Goal: Check status: Check status

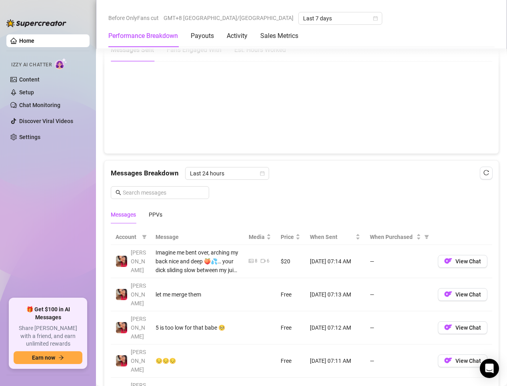
scroll to position [639, 0]
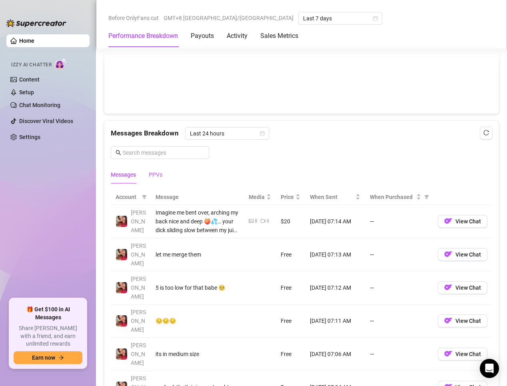
drag, startPoint x: 161, startPoint y: 173, endPoint x: 195, endPoint y: 237, distance: 72.4
click at [161, 173] on div "PPVs" at bounding box center [156, 174] width 14 height 9
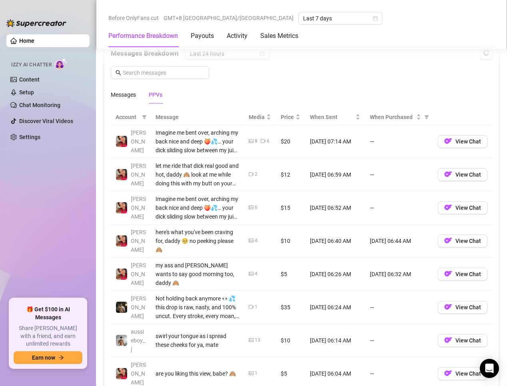
scroll to position [839, 0]
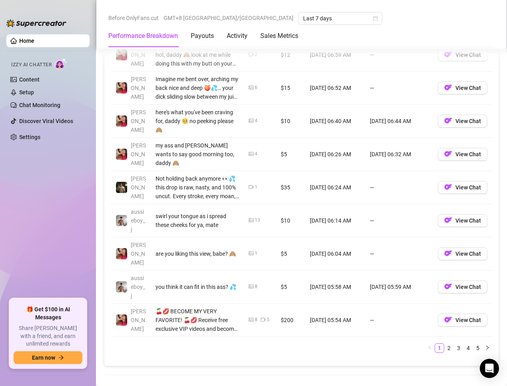
click at [444, 344] on link "2" at bounding box center [448, 348] width 9 height 9
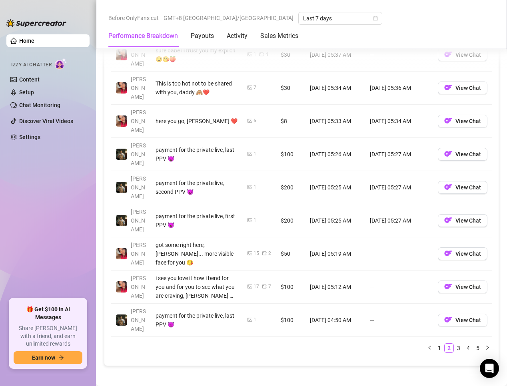
scroll to position [759, 0]
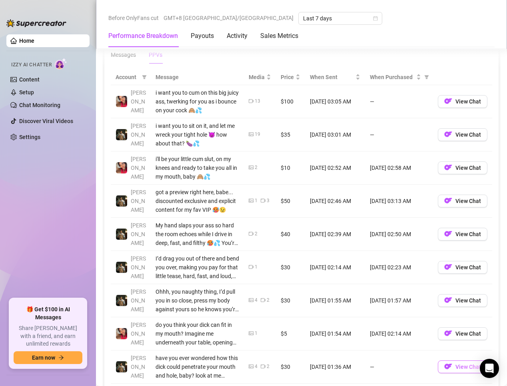
scroll to position [799, 0]
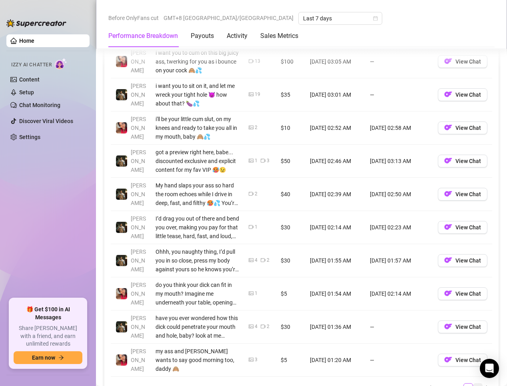
click at [473, 384] on link "5" at bounding box center [477, 388] width 9 height 9
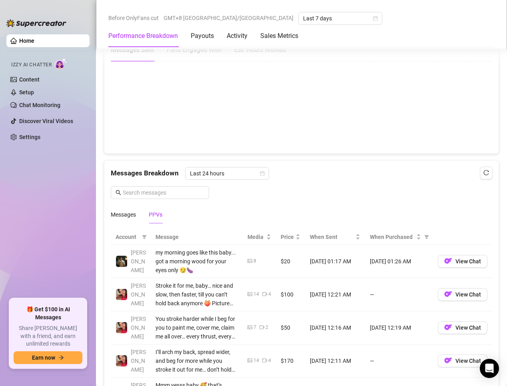
scroll to position [759, 0]
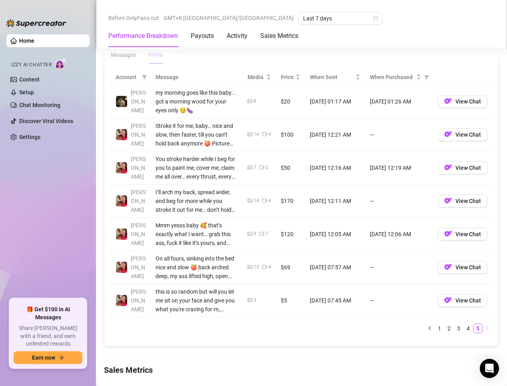
drag, startPoint x: 433, startPoint y: 330, endPoint x: 363, endPoint y: 308, distance: 72.9
click at [435, 330] on link "1" at bounding box center [439, 328] width 9 height 9
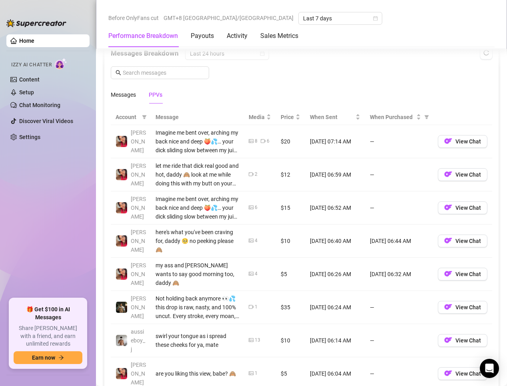
scroll to position [839, 0]
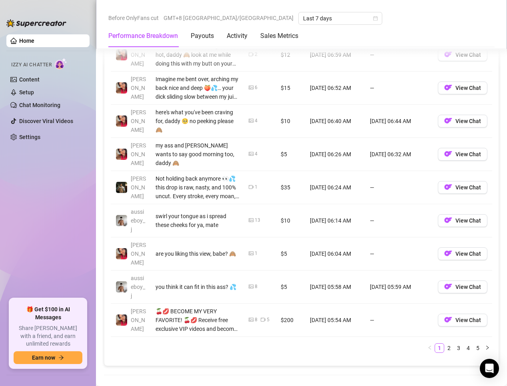
click at [445, 344] on link "2" at bounding box center [448, 348] width 9 height 9
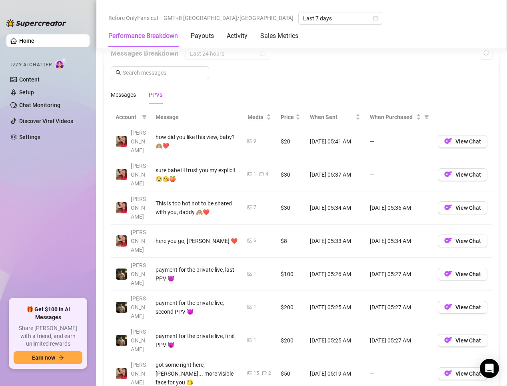
scroll to position [759, 0]
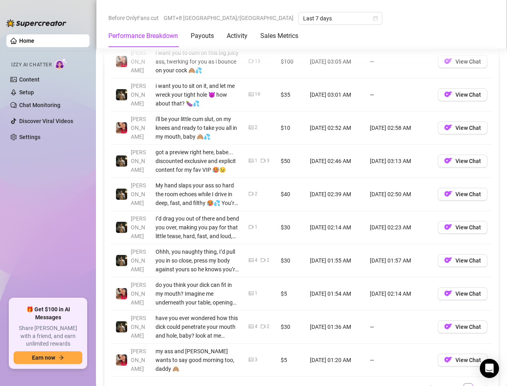
scroll to position [839, 0]
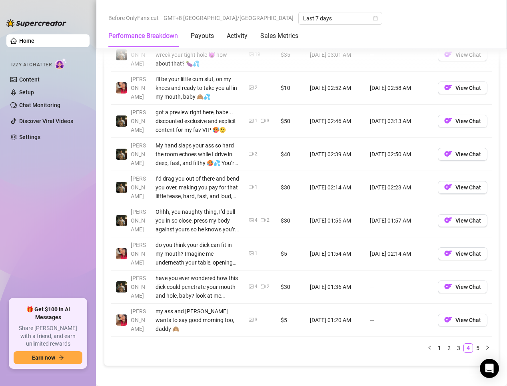
drag, startPoint x: 469, startPoint y: 340, endPoint x: 462, endPoint y: 343, distance: 7.7
click at [473, 344] on link "5" at bounding box center [477, 348] width 9 height 9
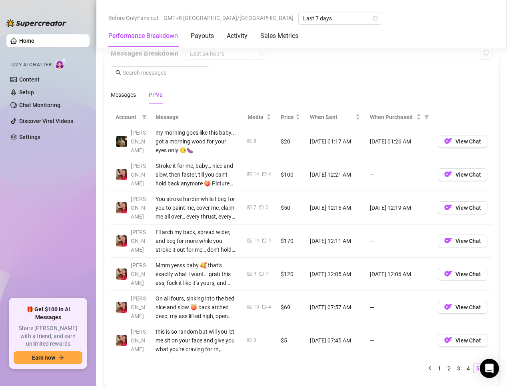
scroll to position [799, 0]
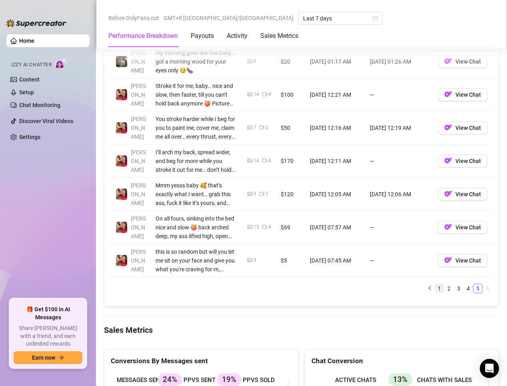
click at [435, 287] on link "1" at bounding box center [439, 288] width 9 height 9
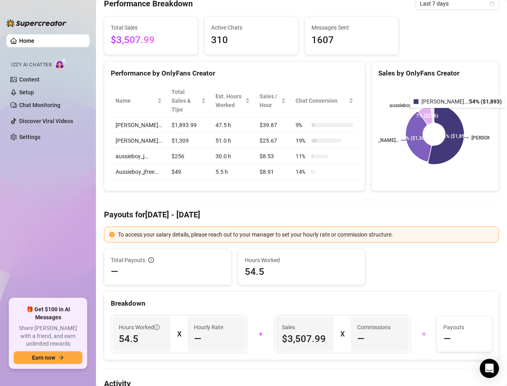
scroll to position [0, 0]
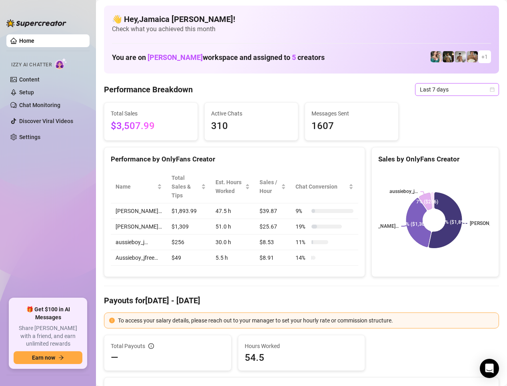
click at [445, 91] on span "Last 7 days" at bounding box center [456, 89] width 74 height 12
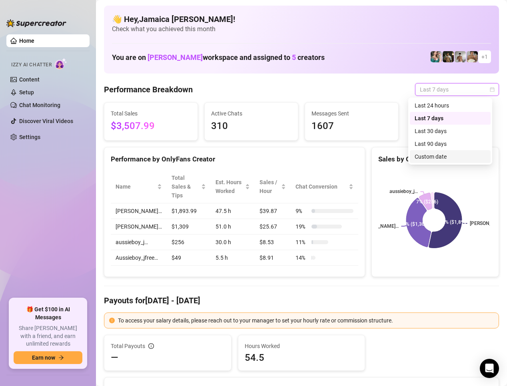
click at [446, 157] on div "Custom date" at bounding box center [449, 156] width 71 height 9
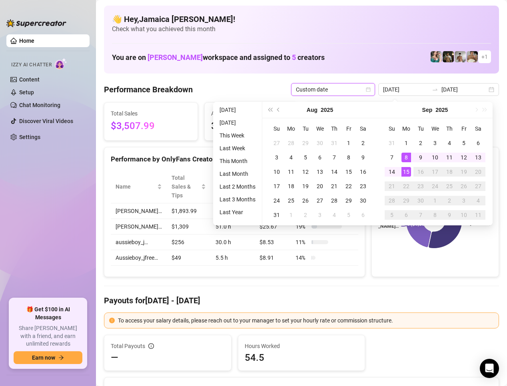
type input "[DATE]"
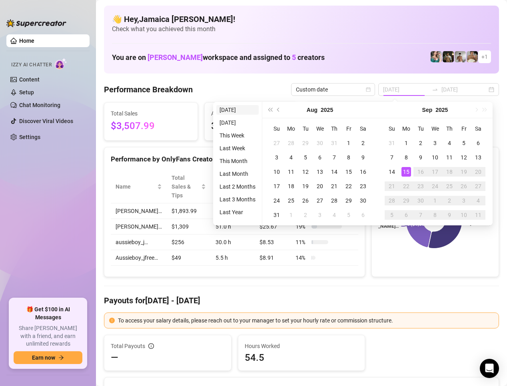
click at [235, 112] on li "[DATE]" at bounding box center [237, 110] width 42 height 10
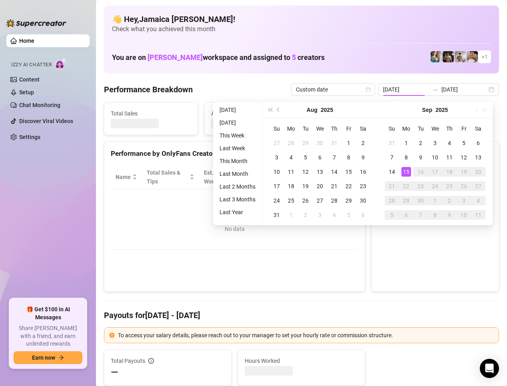
type input "[DATE]"
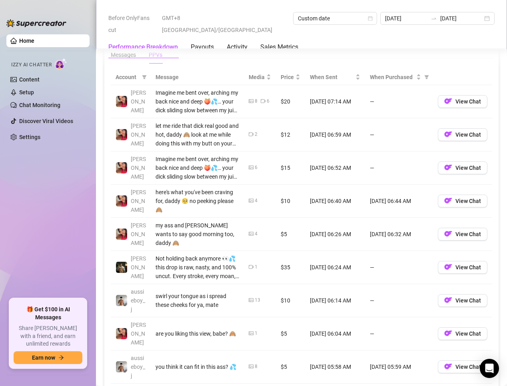
scroll to position [839, 0]
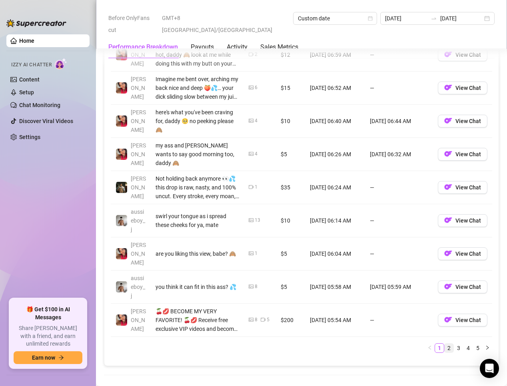
click at [444, 344] on link "2" at bounding box center [448, 348] width 9 height 9
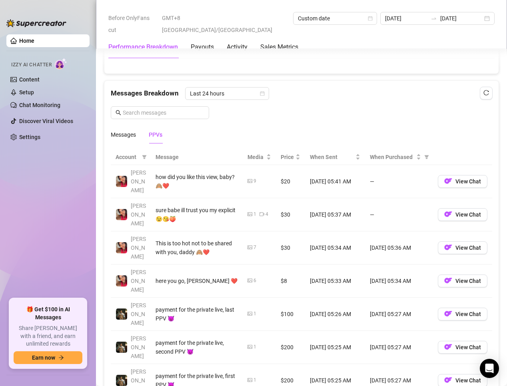
scroll to position [759, 0]
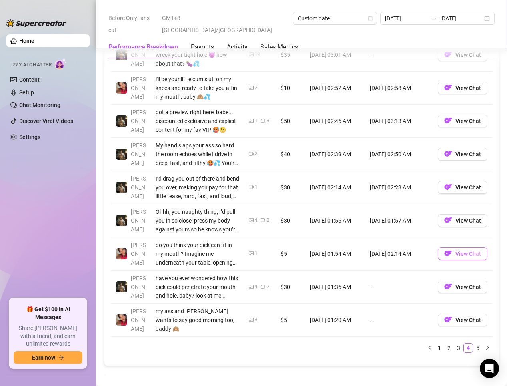
scroll to position [879, 0]
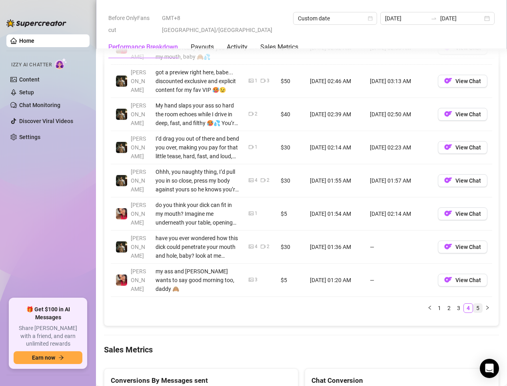
click at [473, 304] on link "5" at bounding box center [477, 308] width 9 height 9
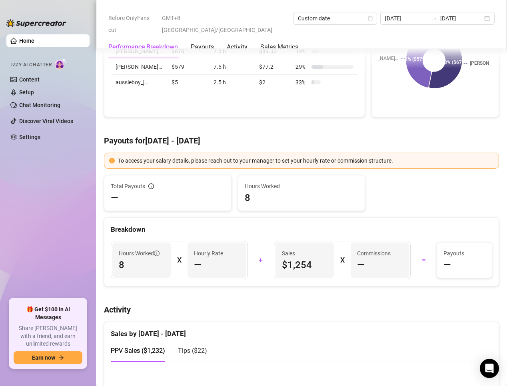
scroll to position [0, 0]
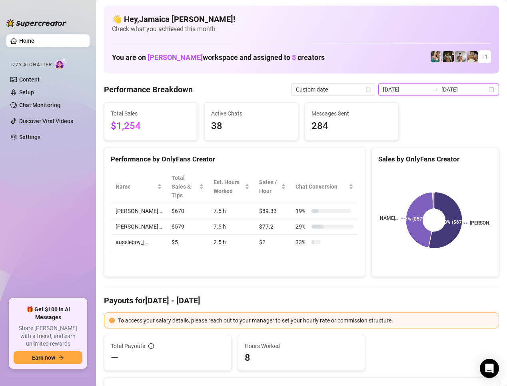
drag, startPoint x: 397, startPoint y: 90, endPoint x: 401, endPoint y: 92, distance: 4.1
click at [397, 89] on input "[DATE]" at bounding box center [406, 89] width 46 height 9
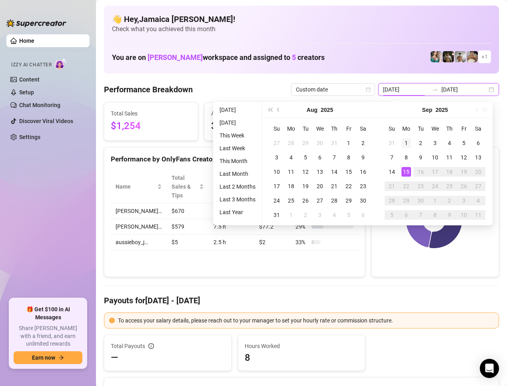
type input "[DATE]"
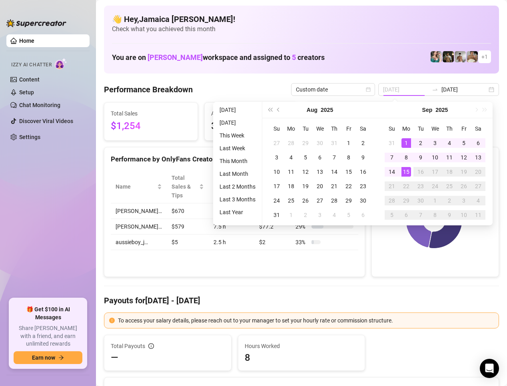
click at [407, 141] on div "1" at bounding box center [406, 143] width 10 height 10
type input "[DATE]"
click at [411, 173] on td "15" at bounding box center [406, 172] width 14 height 14
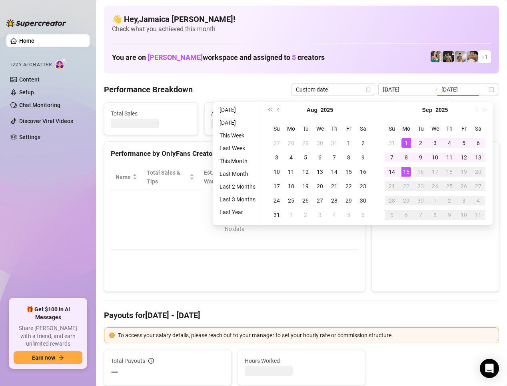
type input "[DATE]"
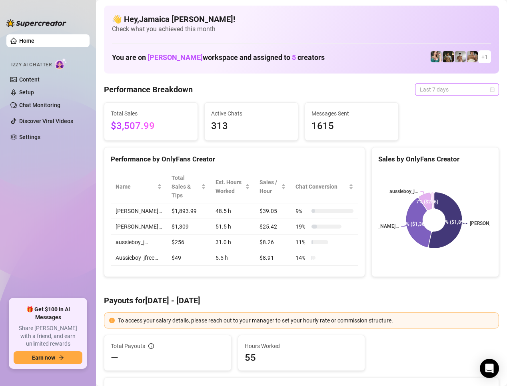
click at [444, 89] on span "Last 7 days" at bounding box center [456, 89] width 74 height 12
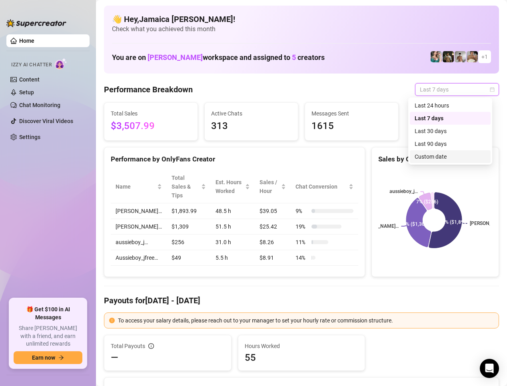
click at [426, 158] on div "Custom date" at bounding box center [449, 156] width 71 height 9
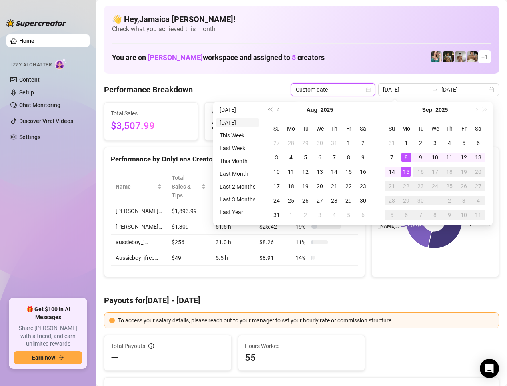
type input "[DATE]"
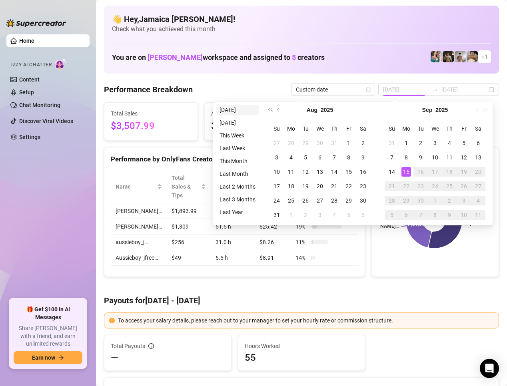
click at [232, 105] on li "[DATE]" at bounding box center [237, 110] width 42 height 10
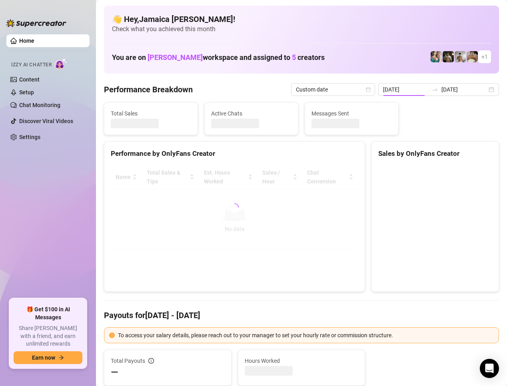
type input "[DATE]"
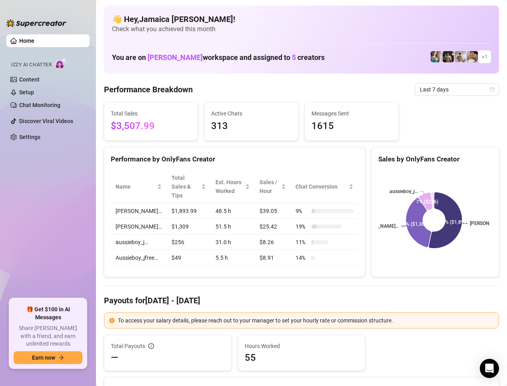
click at [426, 93] on span "Last 7 days" at bounding box center [456, 89] width 74 height 12
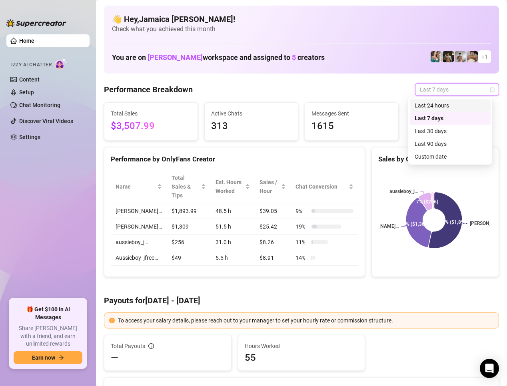
click at [447, 107] on div "Last 24 hours" at bounding box center [449, 105] width 71 height 9
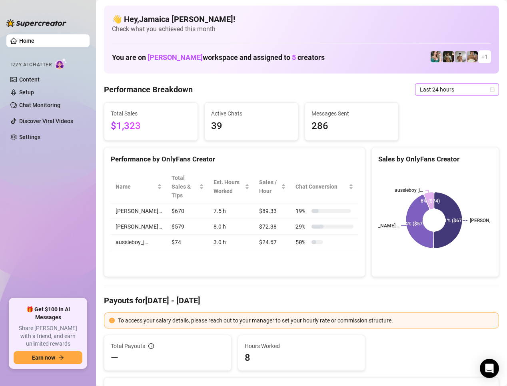
click at [444, 91] on span "Last 24 hours" at bounding box center [456, 89] width 74 height 12
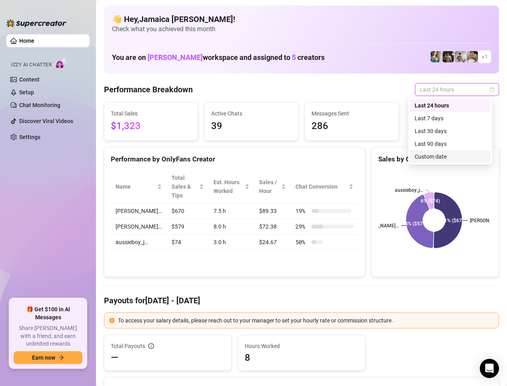
click at [441, 157] on div "Custom date" at bounding box center [449, 156] width 71 height 9
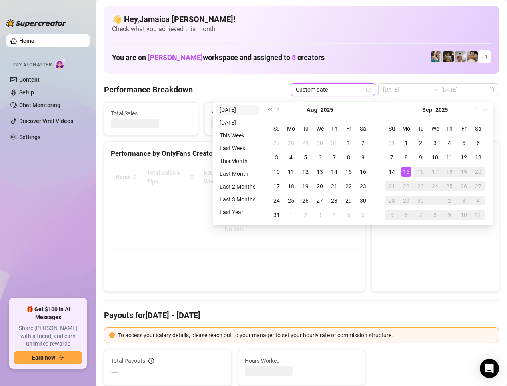
type input "[DATE]"
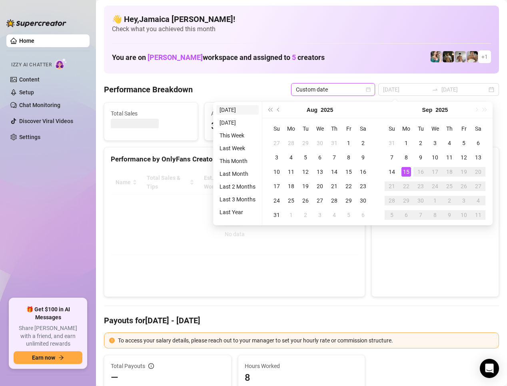
click at [228, 111] on li "[DATE]" at bounding box center [237, 110] width 42 height 10
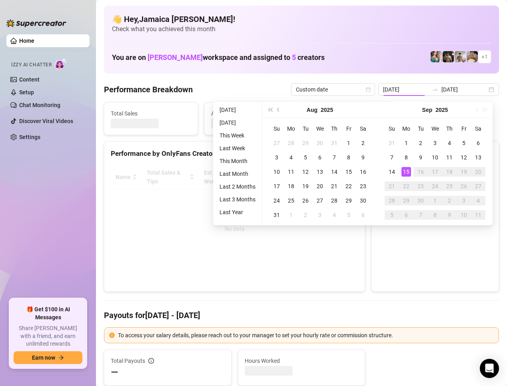
type input "[DATE]"
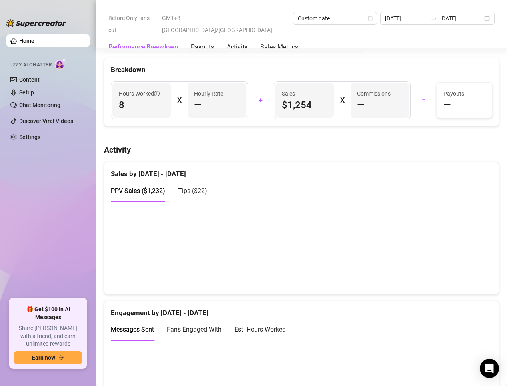
scroll to position [80, 0]
